Goal: Information Seeking & Learning: Compare options

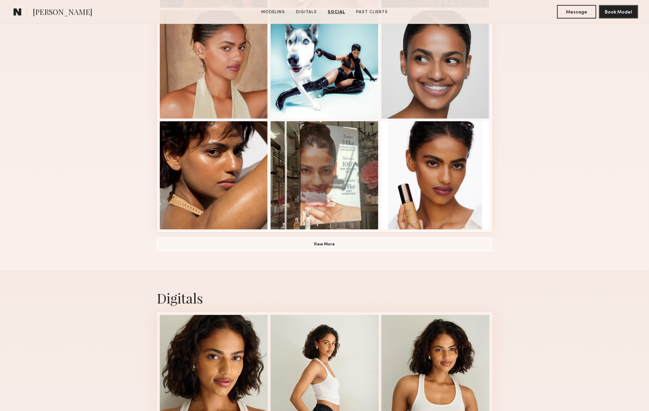
scroll to position [9, 0]
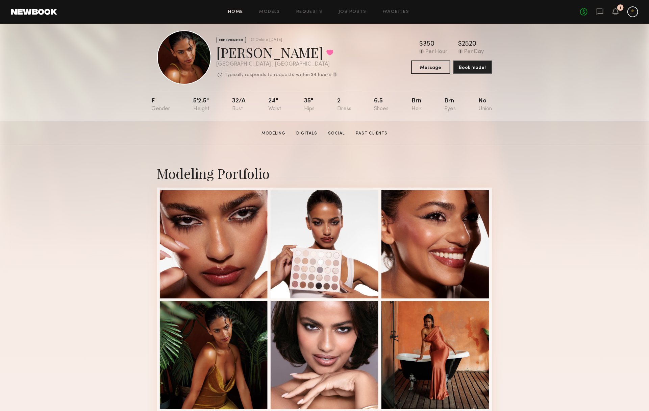
click at [237, 11] on link "Home" at bounding box center [235, 12] width 15 height 4
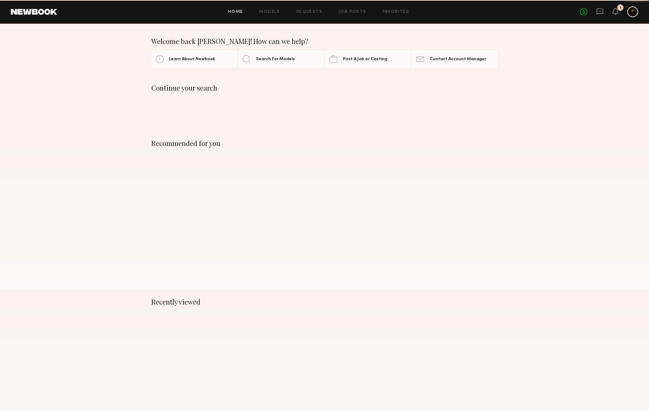
click at [268, 14] on div "Home Models Requests Job Posts Favorites Sign Out No fees up to $5,000 1" at bounding box center [347, 11] width 581 height 11
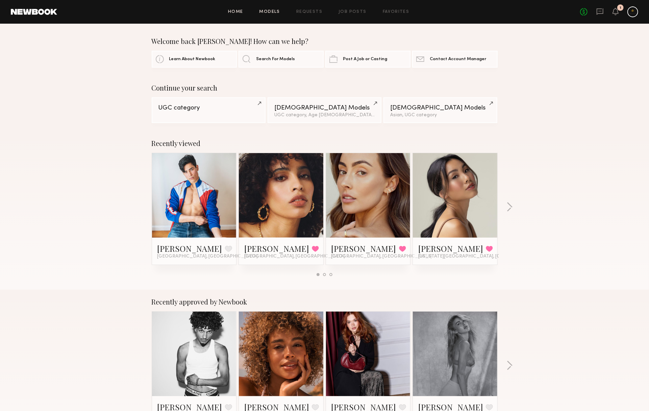
click at [264, 12] on link "Models" at bounding box center [269, 12] width 21 height 4
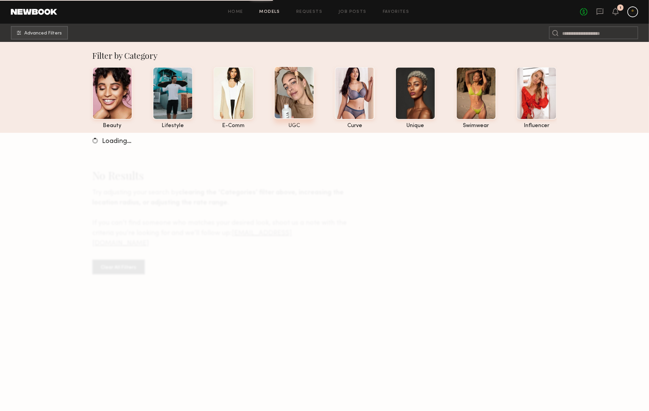
click at [308, 96] on div at bounding box center [294, 92] width 40 height 53
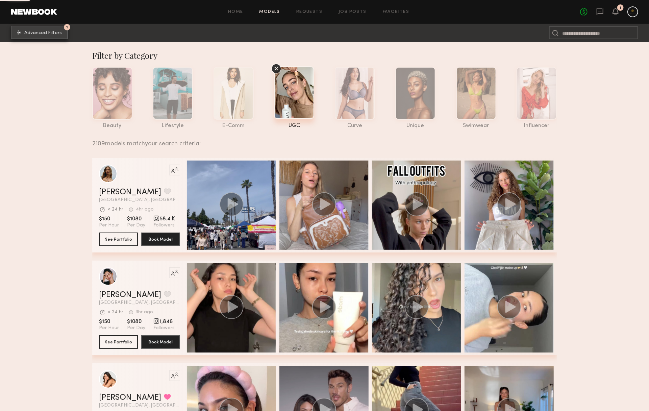
click at [44, 35] on button "1 Advanced Filters" at bounding box center [39, 33] width 57 height 14
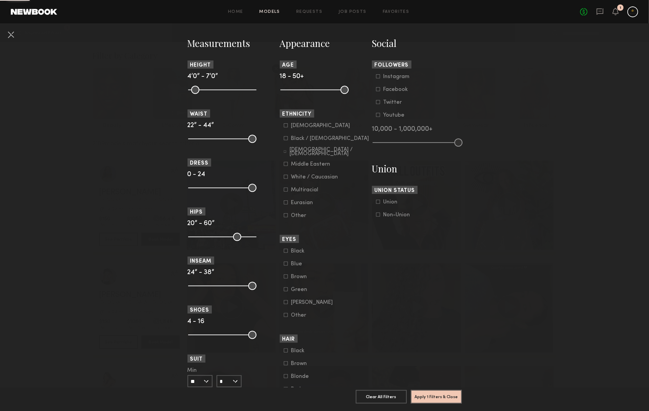
scroll to position [307, 0]
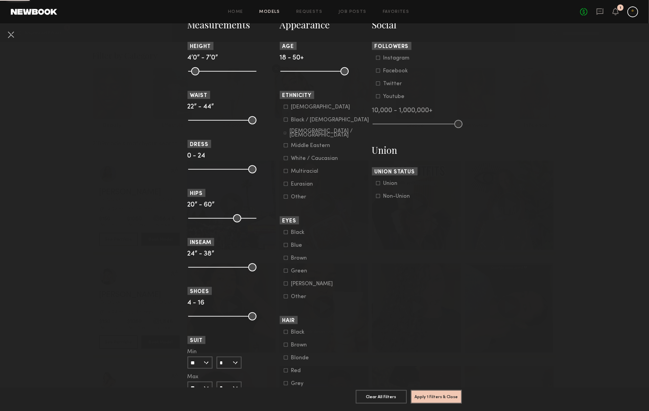
click at [305, 145] on div "Middle Eastern" at bounding box center [310, 146] width 39 height 4
click at [310, 133] on div "Hispanic / Latino" at bounding box center [330, 133] width 80 height 8
click at [312, 119] on div "Black / African American" at bounding box center [330, 120] width 78 height 4
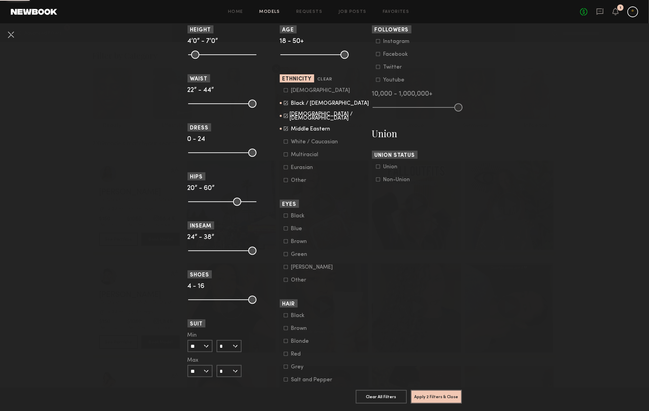
scroll to position [327, 0]
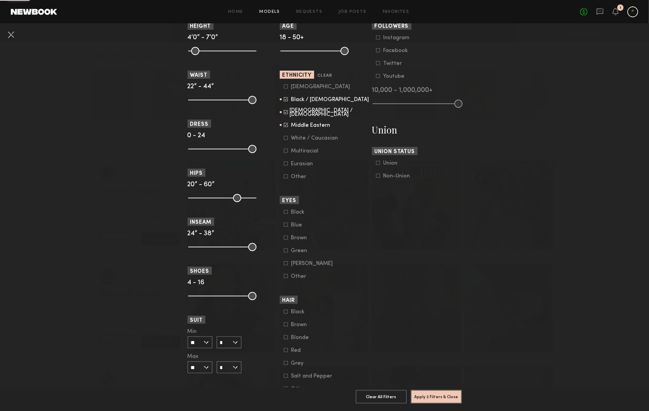
click at [305, 149] on common-framework-checkbox "Multiracial" at bounding box center [327, 151] width 86 height 6
click at [305, 150] on div "Multiracial" at bounding box center [304, 151] width 27 height 4
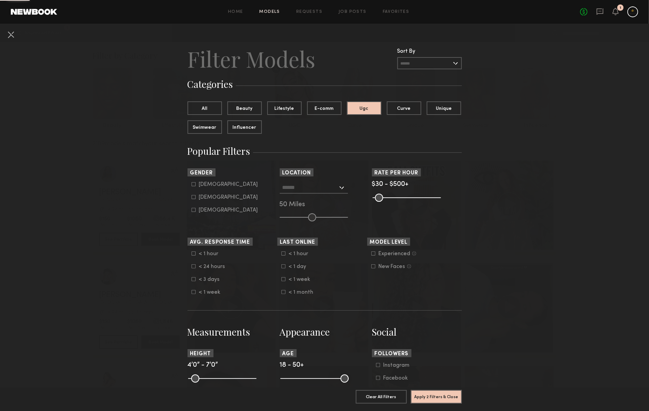
scroll to position [0, 0]
click at [203, 193] on form "Male Female Non-binary" at bounding box center [235, 197] width 86 height 32
click at [202, 197] on div "Female" at bounding box center [228, 197] width 59 height 4
type input "**"
click at [443, 400] on button "Apply 3 Filters & Close" at bounding box center [436, 396] width 51 height 14
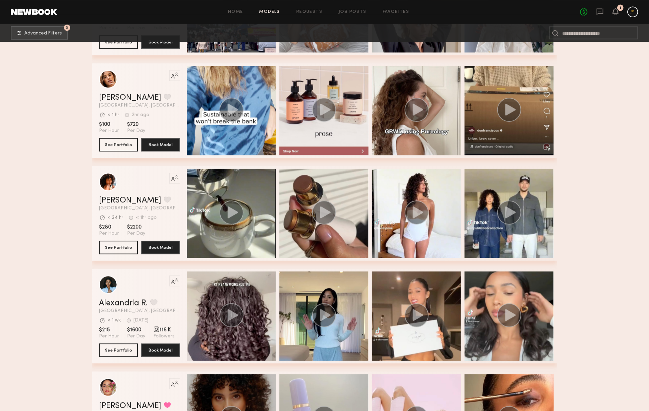
scroll to position [1283, 0]
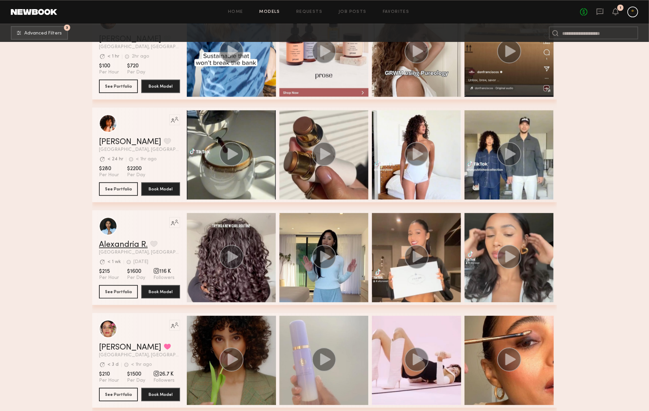
click at [131, 244] on link "Alexandria R." at bounding box center [123, 245] width 49 height 8
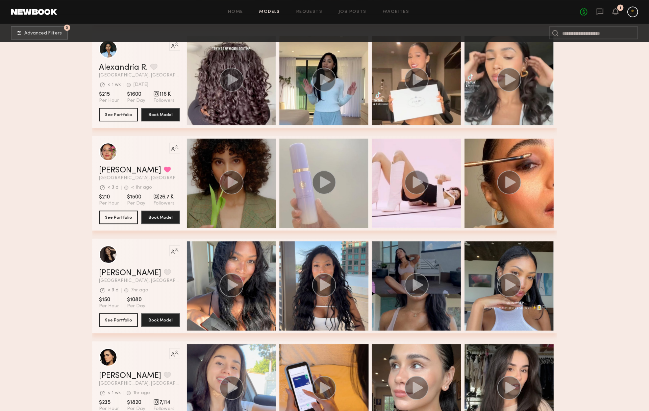
scroll to position [1512, 0]
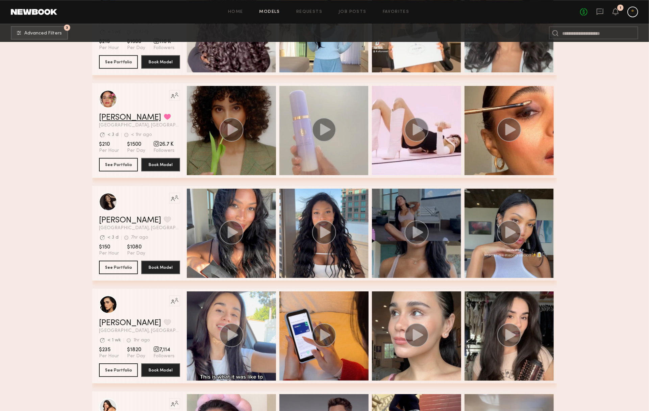
click at [107, 117] on link "Jesi L." at bounding box center [130, 118] width 62 height 8
click at [118, 221] on link "Mallory C." at bounding box center [130, 220] width 62 height 8
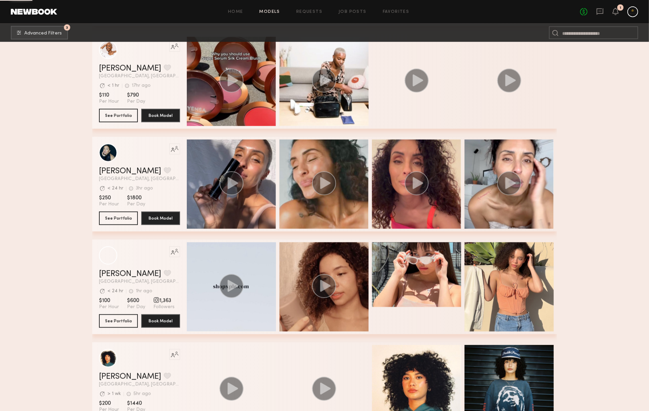
scroll to position [4443, 0]
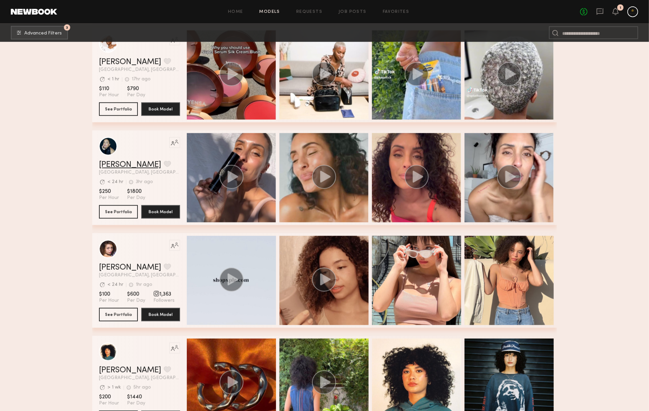
click at [114, 168] on link "Gloria E." at bounding box center [130, 165] width 62 height 8
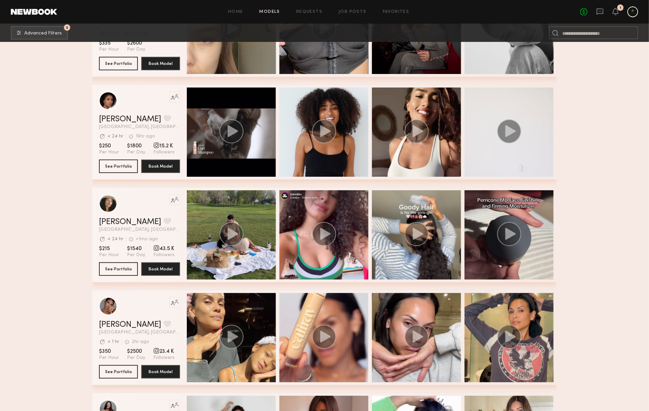
scroll to position [5982, 0]
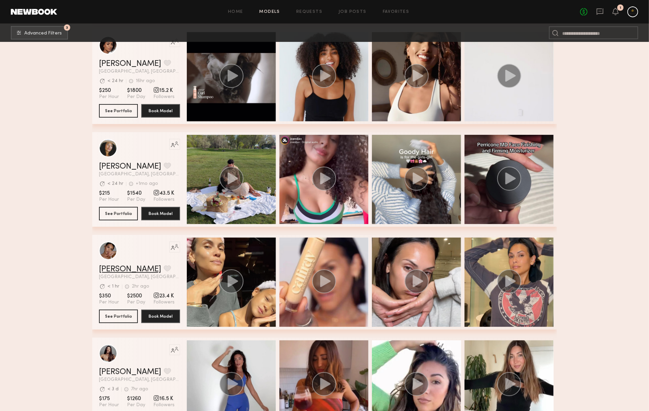
click at [122, 267] on link "Jesiree D." at bounding box center [130, 269] width 62 height 8
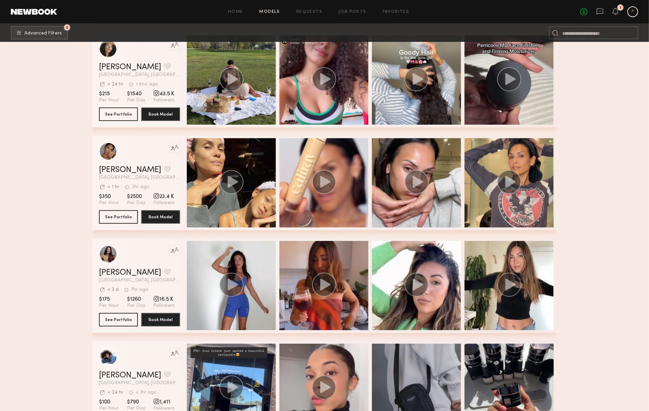
scroll to position [6184, 0]
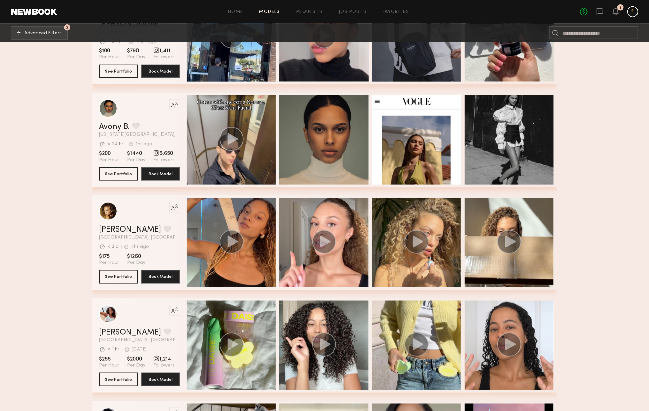
scroll to position [6506, 0]
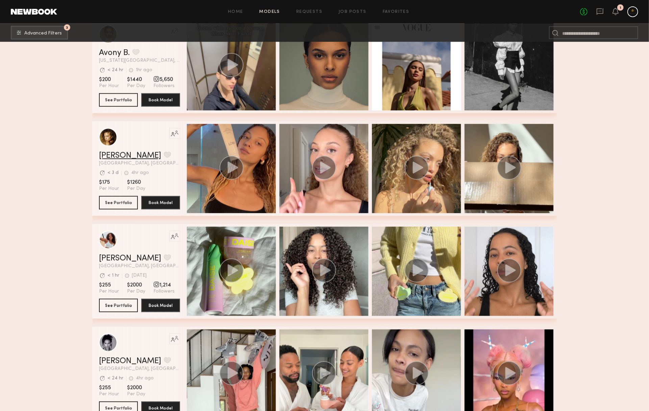
click at [114, 153] on link "Chloe B." at bounding box center [130, 156] width 62 height 8
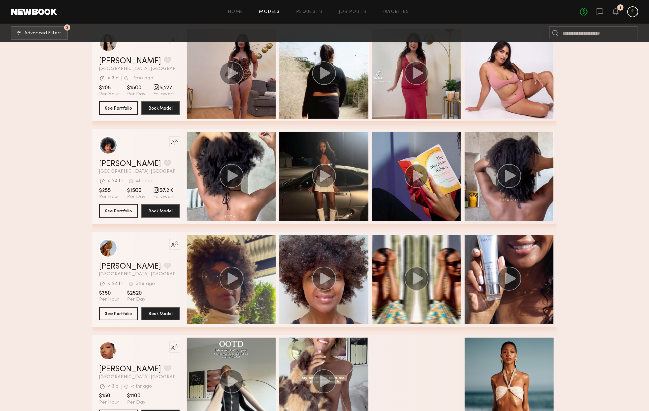
scroll to position [7853, 0]
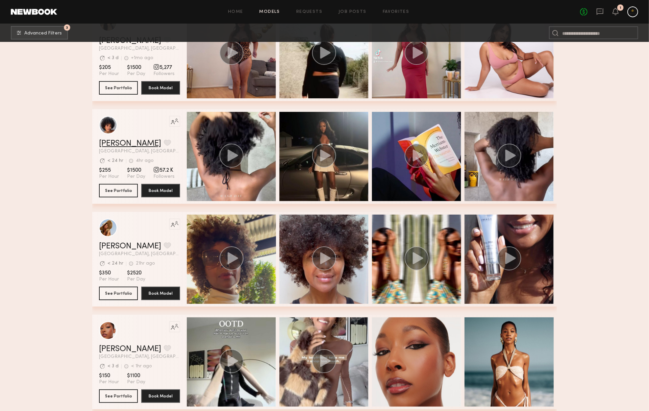
click at [119, 141] on link "Neyah K." at bounding box center [130, 144] width 62 height 8
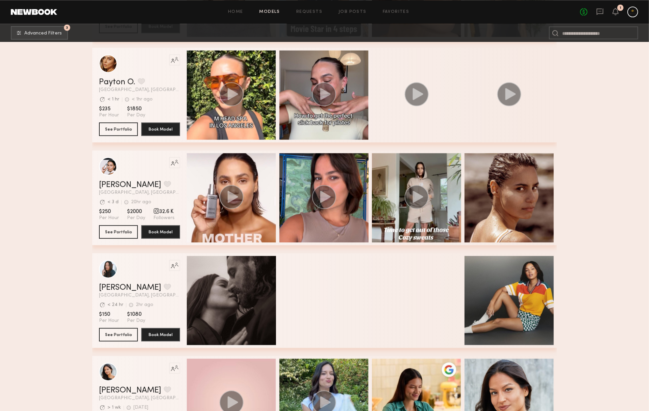
scroll to position [9047, 0]
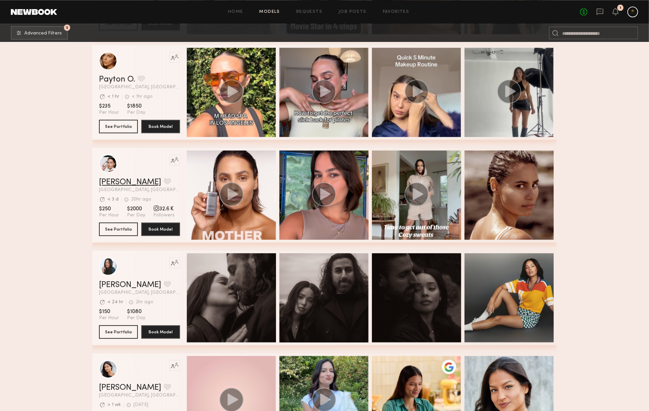
click at [124, 184] on link "Cheyenne G." at bounding box center [130, 182] width 62 height 8
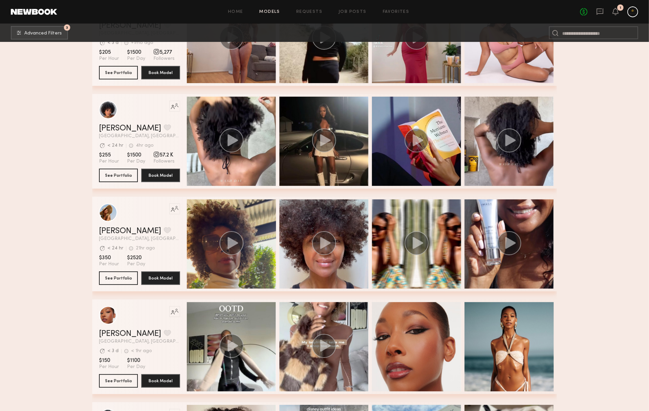
scroll to position [7735, 0]
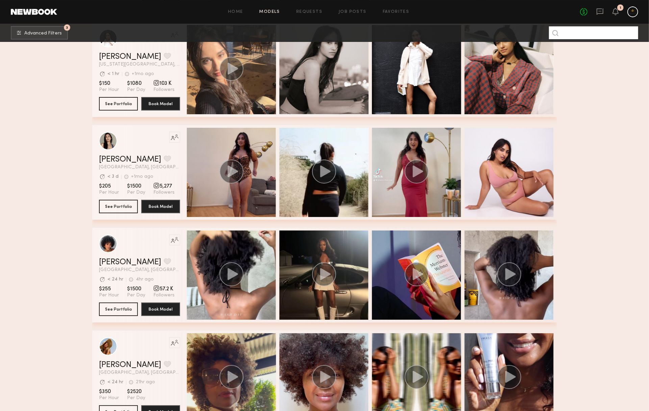
click at [593, 36] on input at bounding box center [593, 32] width 89 height 13
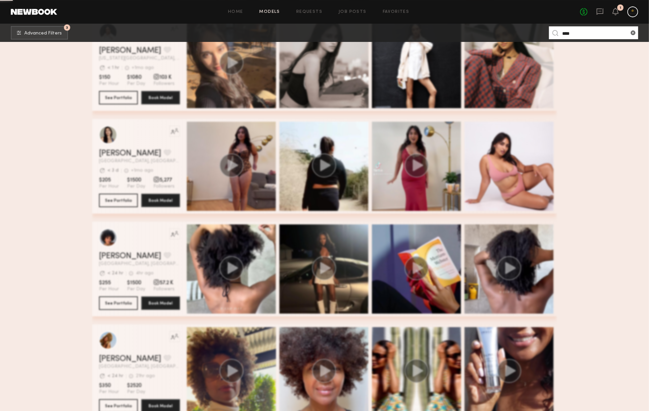
scroll to position [0, 0]
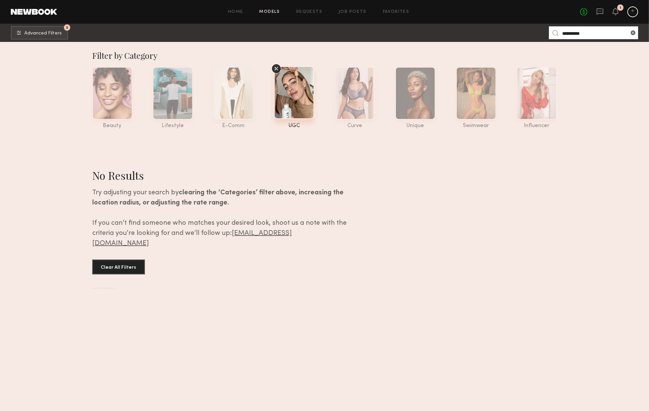
type input "**********"
click at [634, 33] on common-icon at bounding box center [633, 32] width 7 height 7
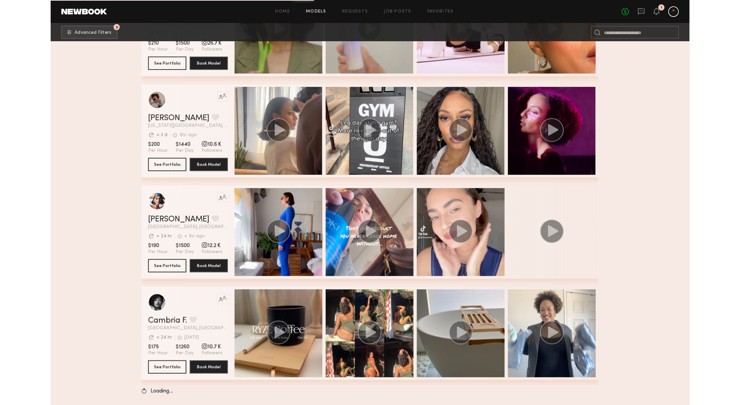
scroll to position [997, 0]
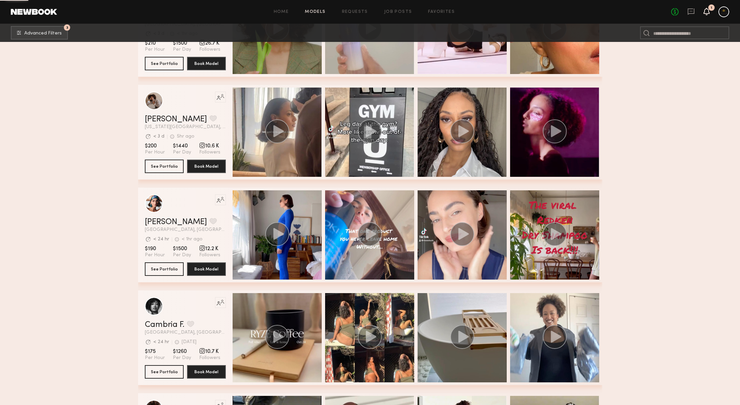
click at [649, 12] on icon at bounding box center [707, 11] width 6 height 7
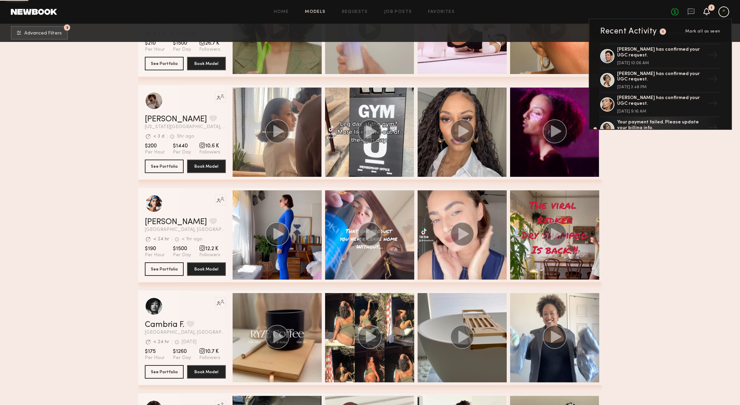
click at [423, 15] on div "Home Models Requests Job Posts Favorites Sign Out No fees up to $5,000 1 Recent…" at bounding box center [393, 11] width 673 height 11
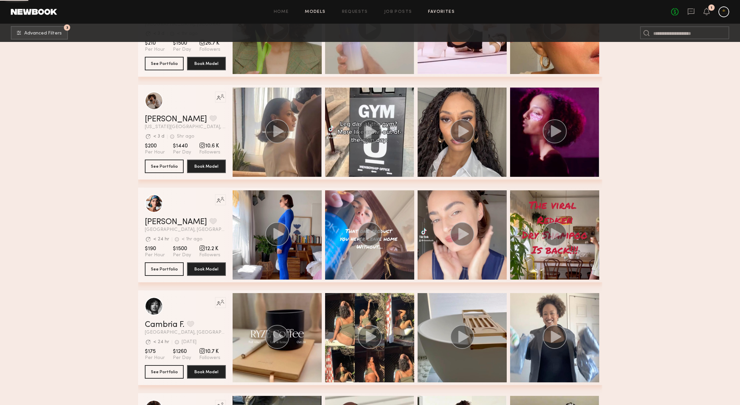
click at [435, 12] on link "Favorites" at bounding box center [441, 12] width 27 height 4
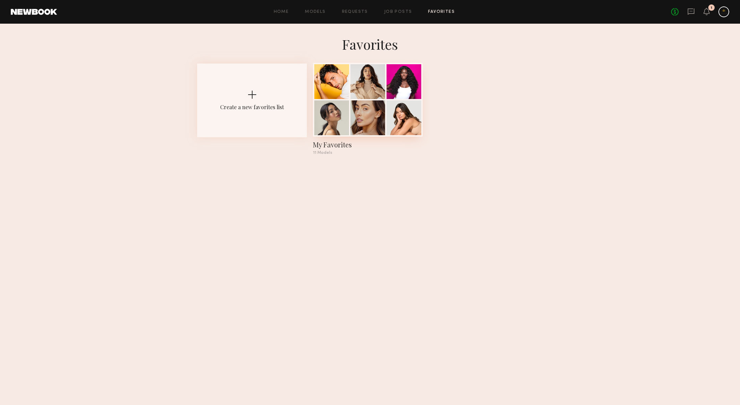
click at [379, 89] on div at bounding box center [368, 81] width 35 height 35
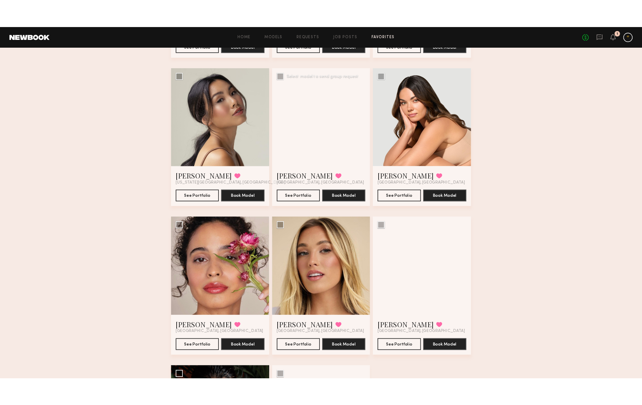
scroll to position [191, 0]
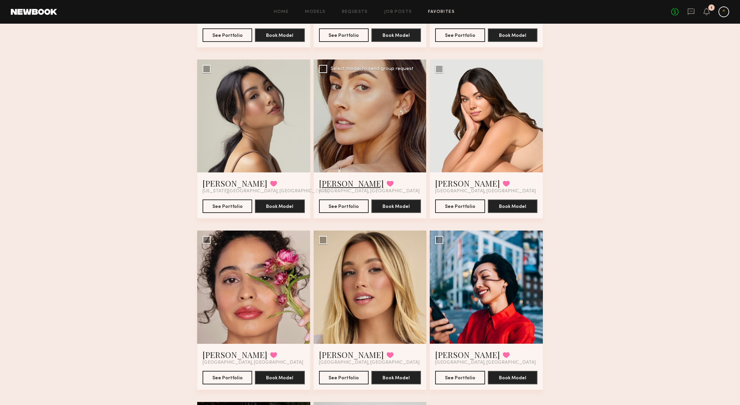
click at [335, 180] on link "[PERSON_NAME]" at bounding box center [351, 183] width 65 height 11
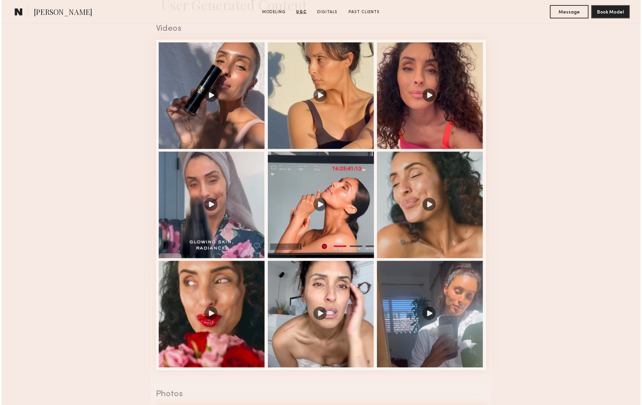
scroll to position [684, 0]
